Goal: Information Seeking & Learning: Compare options

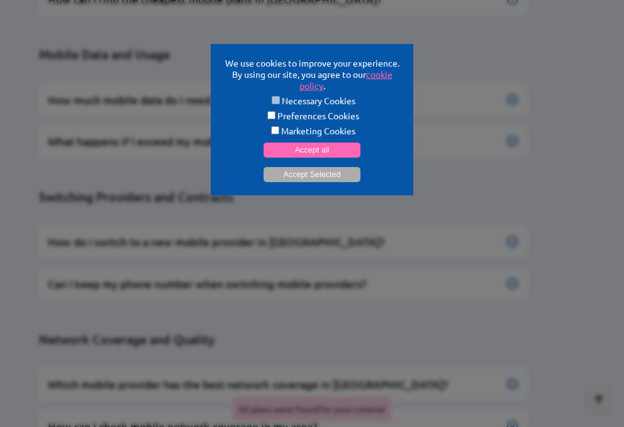
scroll to position [5876, 0]
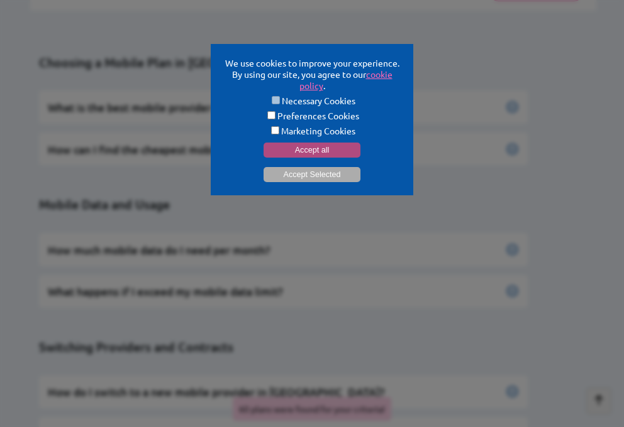
click at [285, 148] on button "Accept all" at bounding box center [311, 150] width 97 height 15
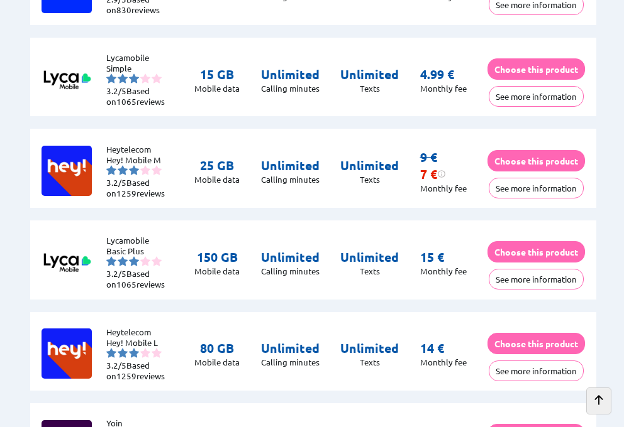
scroll to position [341, 0]
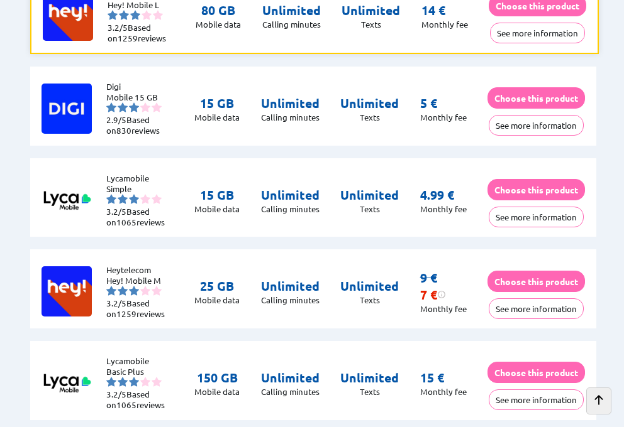
click at [134, 286] on img at bounding box center [134, 291] width 10 height 10
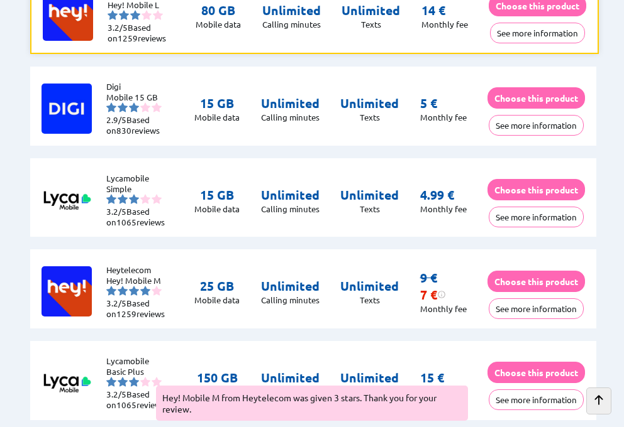
click at [145, 286] on img at bounding box center [145, 291] width 10 height 10
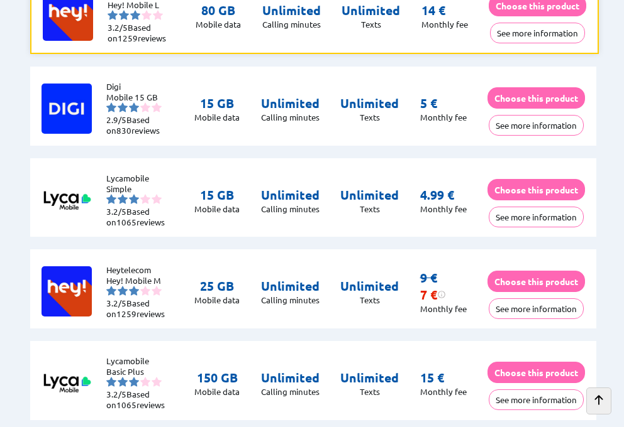
click at [137, 286] on img at bounding box center [134, 291] width 10 height 10
click at [82, 289] on img at bounding box center [66, 292] width 50 height 50
click at [118, 309] on span "1259" at bounding box center [126, 314] width 20 height 11
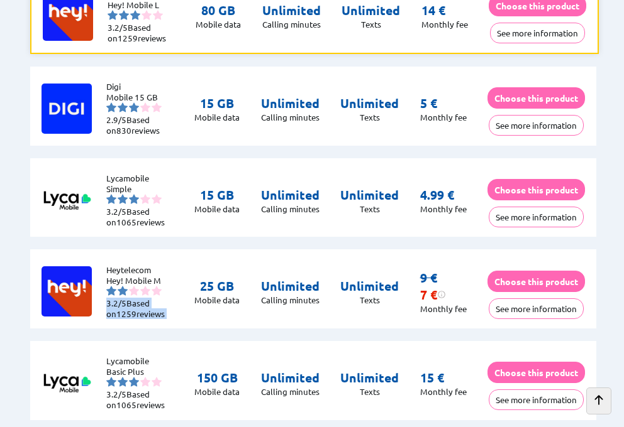
click at [118, 286] on img at bounding box center [123, 291] width 10 height 10
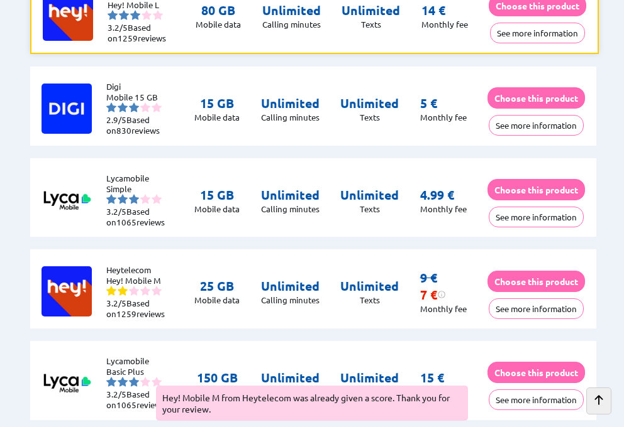
click at [183, 302] on div "Heytelecom Hey! Mobile M 3.2/5 Based on 1259 reviews 25 GB Mobile data Unlimite…" at bounding box center [312, 289] width 565 height 79
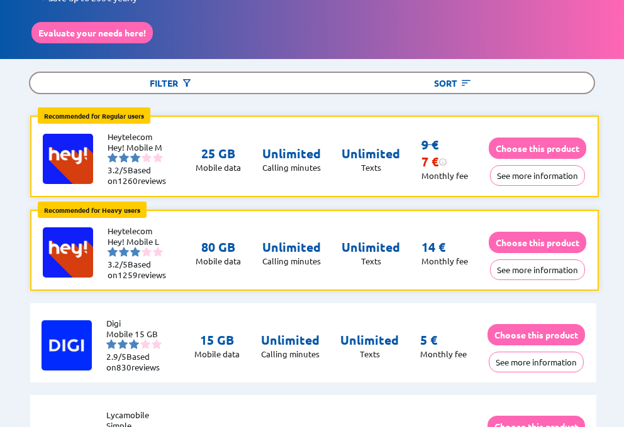
scroll to position [0, 0]
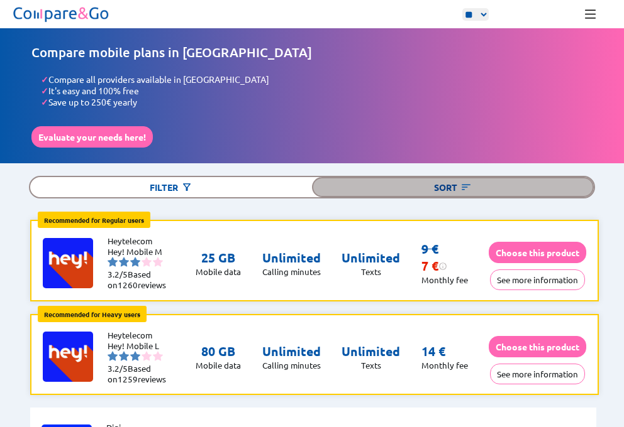
click at [466, 182] on img at bounding box center [465, 187] width 11 height 11
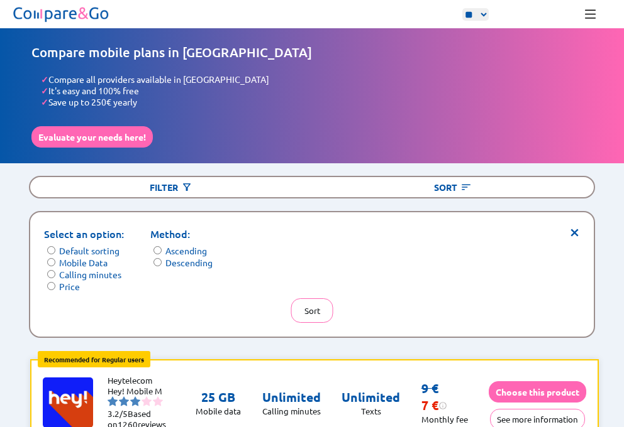
click at [129, 176] on div "Filter Sort" at bounding box center [311, 187] width 565 height 23
click at [72, 285] on div "× Select an option: Default sorting Mobile Data Calling minutes Price Method: A…" at bounding box center [311, 274] width 563 height 124
click at [65, 283] on label "Price" at bounding box center [69, 286] width 21 height 11
click at [309, 300] on button "Sort" at bounding box center [312, 311] width 42 height 25
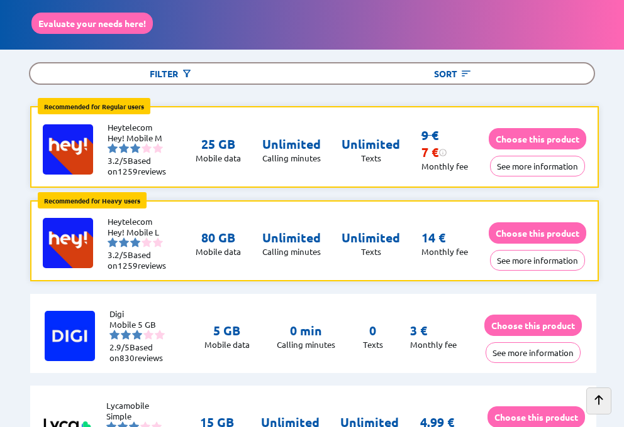
scroll to position [99, 0]
